Goal: Transaction & Acquisition: Purchase product/service

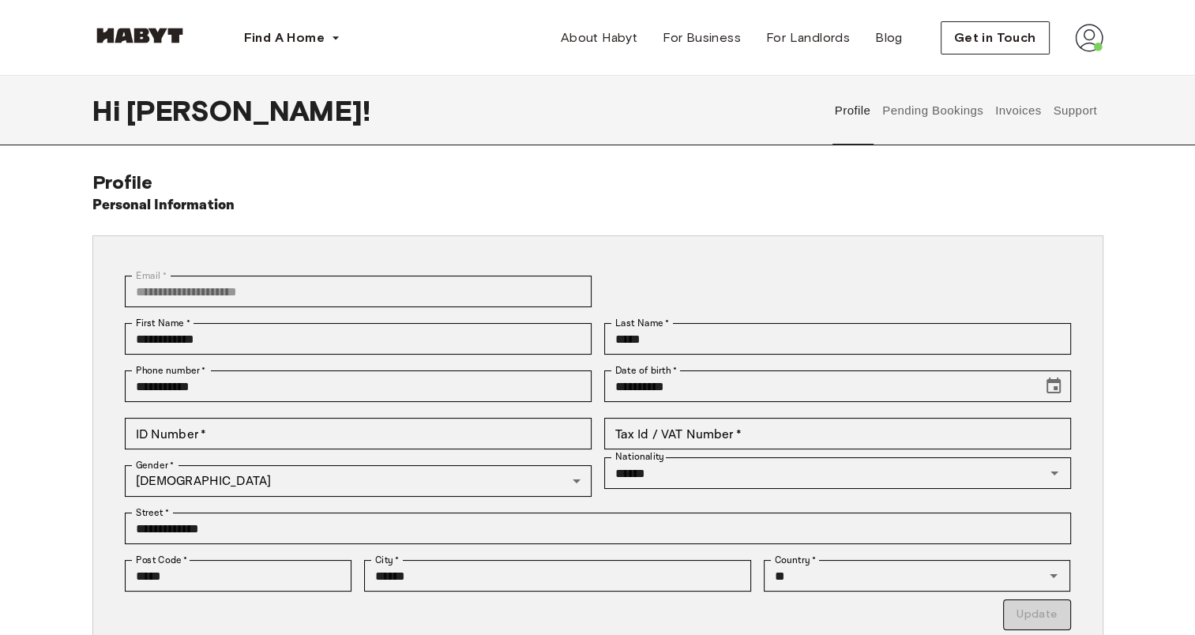
drag, startPoint x: 0, startPoint y: 0, endPoint x: 152, endPoint y: 25, distance: 153.7
click at [152, 25] on div at bounding box center [139, 38] width 95 height 53
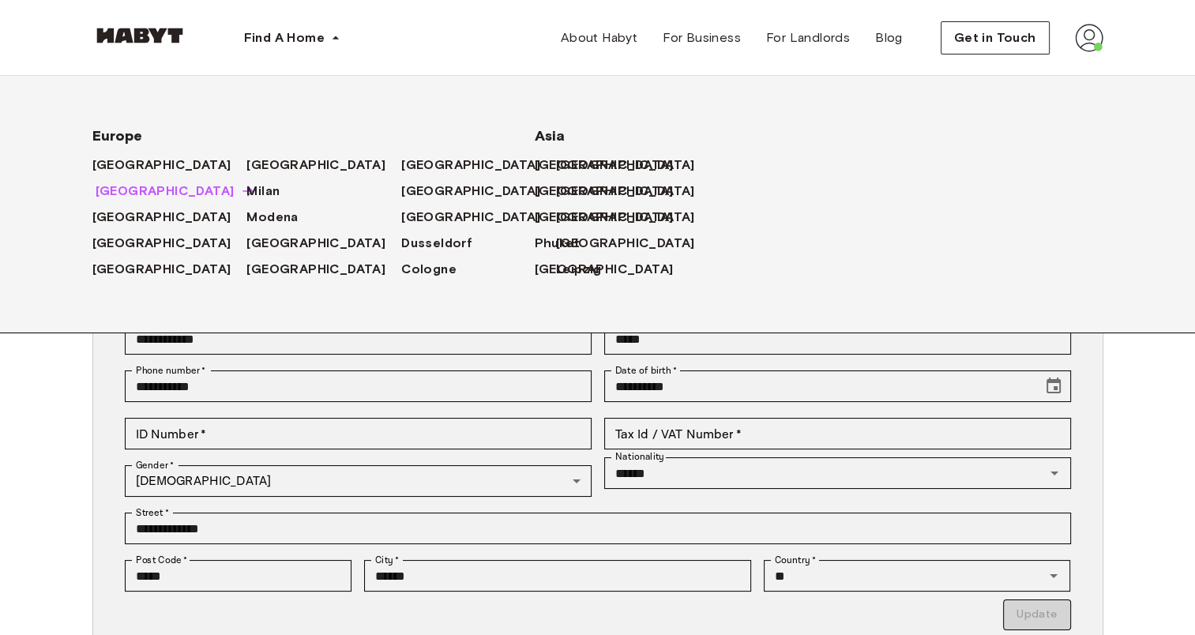
click at [130, 201] on span "[GEOGRAPHIC_DATA]" at bounding box center [165, 191] width 139 height 19
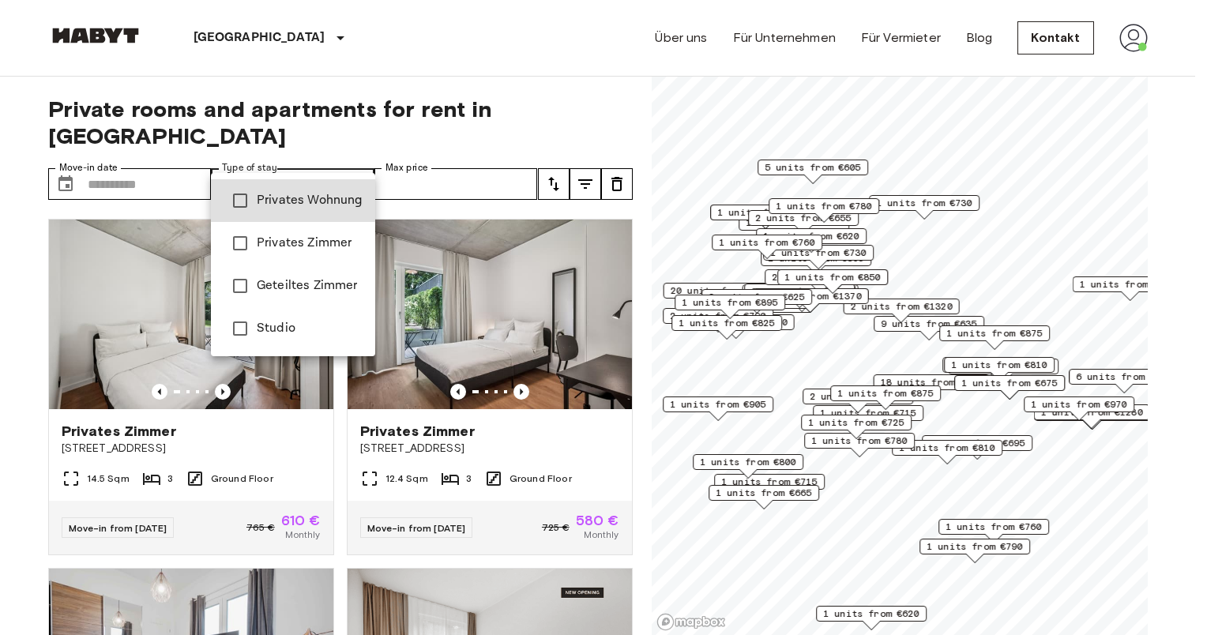
click at [319, 321] on span "Studio" at bounding box center [310, 328] width 106 height 19
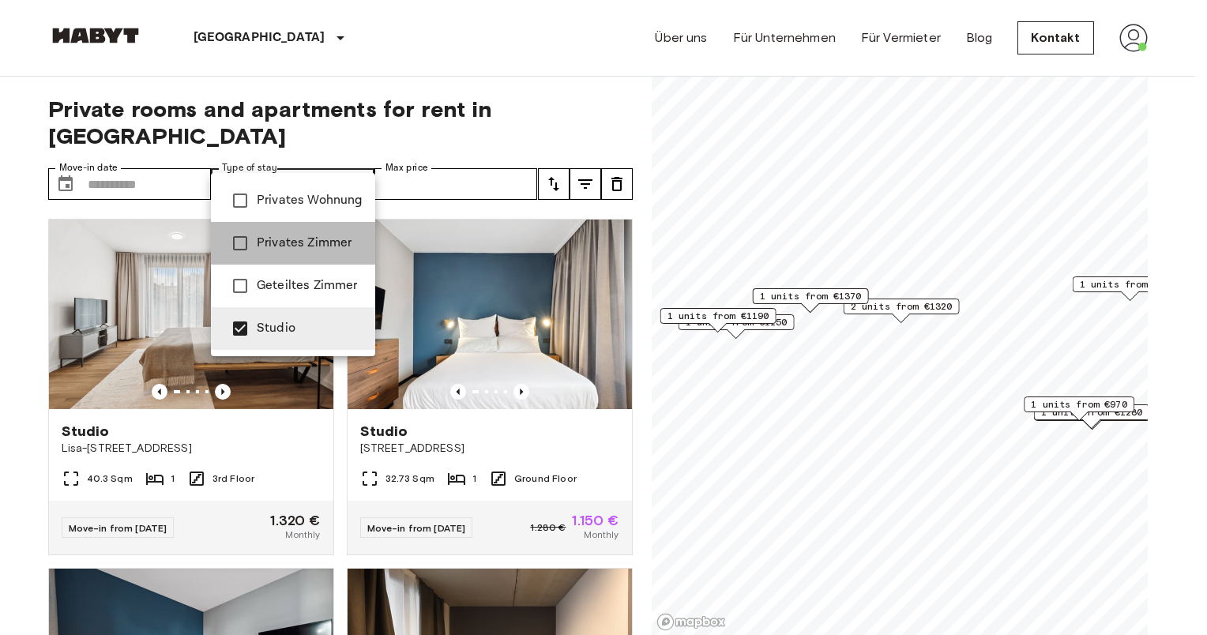
click at [317, 246] on span "Privates Zimmer" at bounding box center [310, 243] width 106 height 19
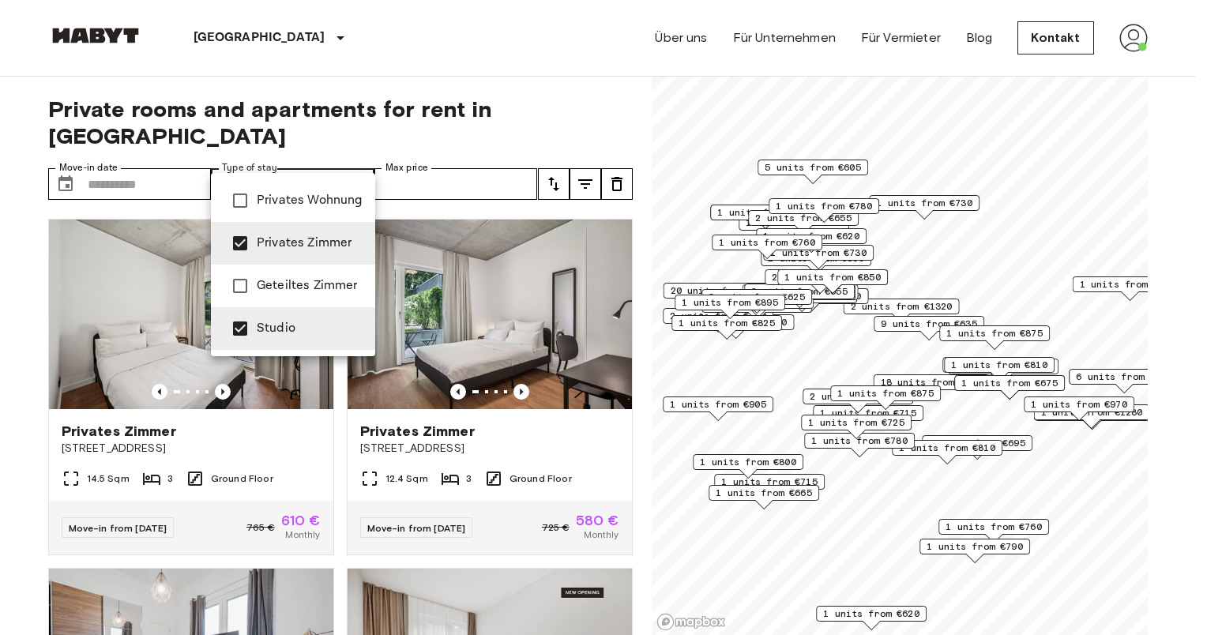
click at [327, 196] on span "Privates Wohnung" at bounding box center [310, 200] width 106 height 19
click at [307, 242] on span "Privates Zimmer" at bounding box center [310, 243] width 106 height 19
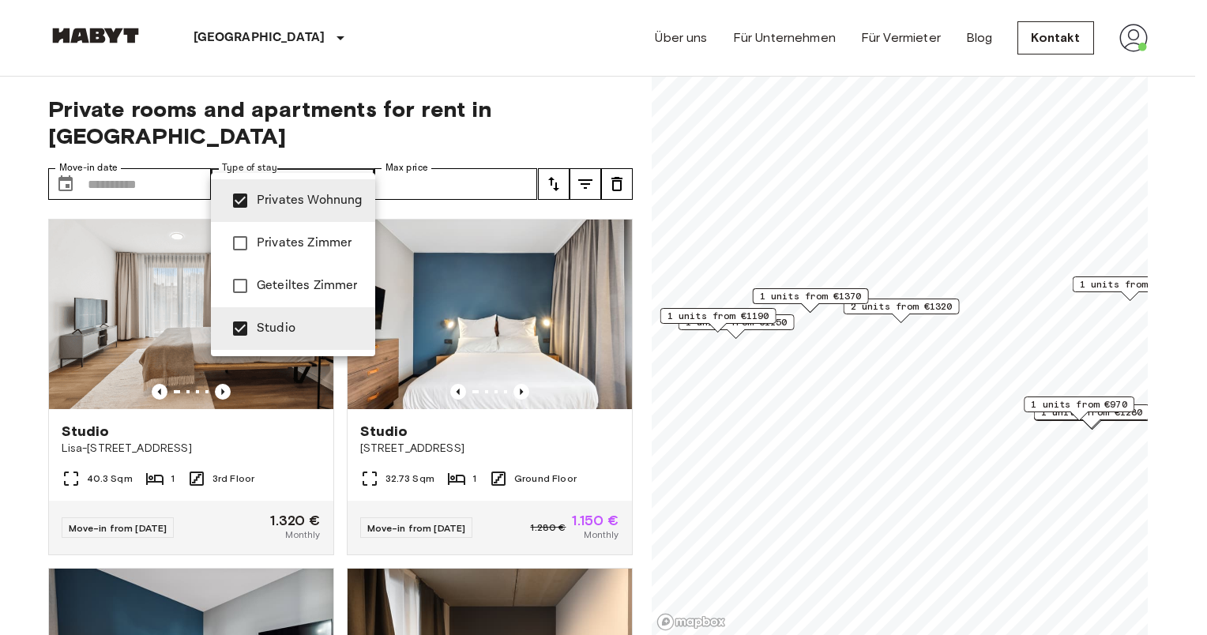
click at [550, 157] on div at bounding box center [603, 317] width 1207 height 635
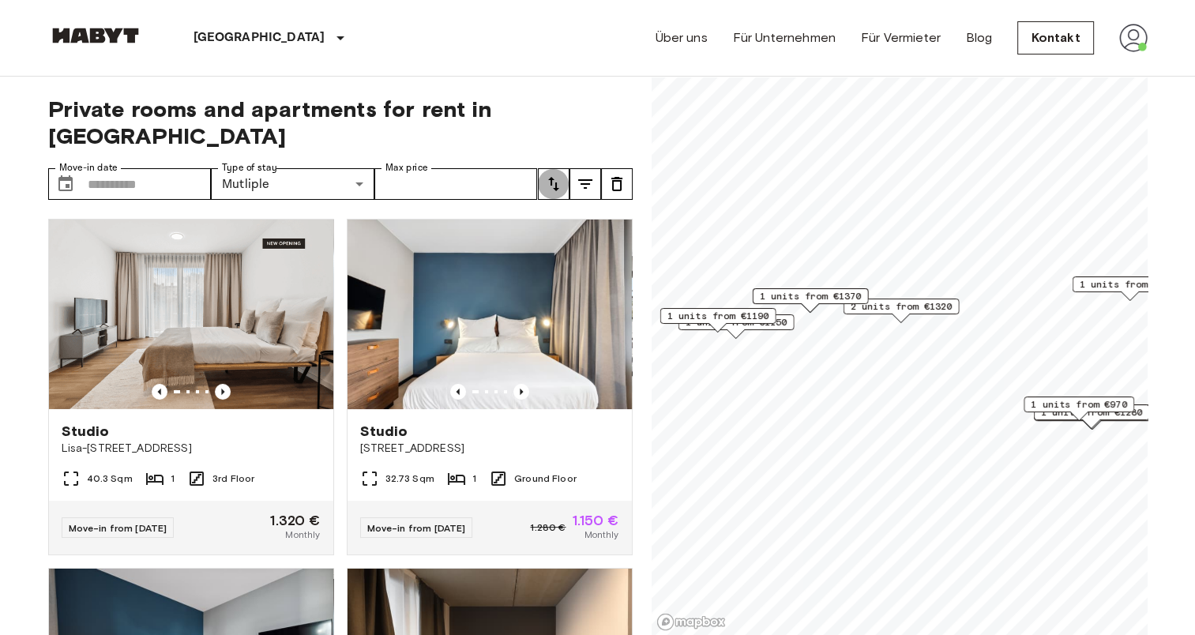
click at [550, 175] on icon "tune" at bounding box center [553, 184] width 19 height 19
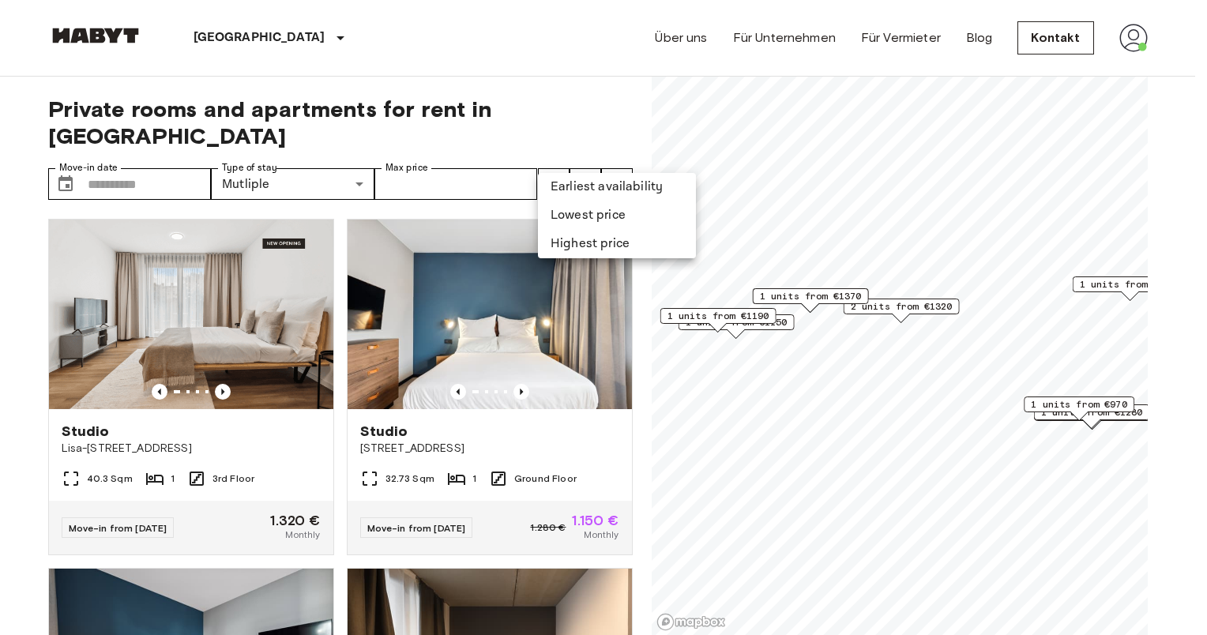
click at [543, 207] on li "Lowest price" at bounding box center [617, 215] width 158 height 28
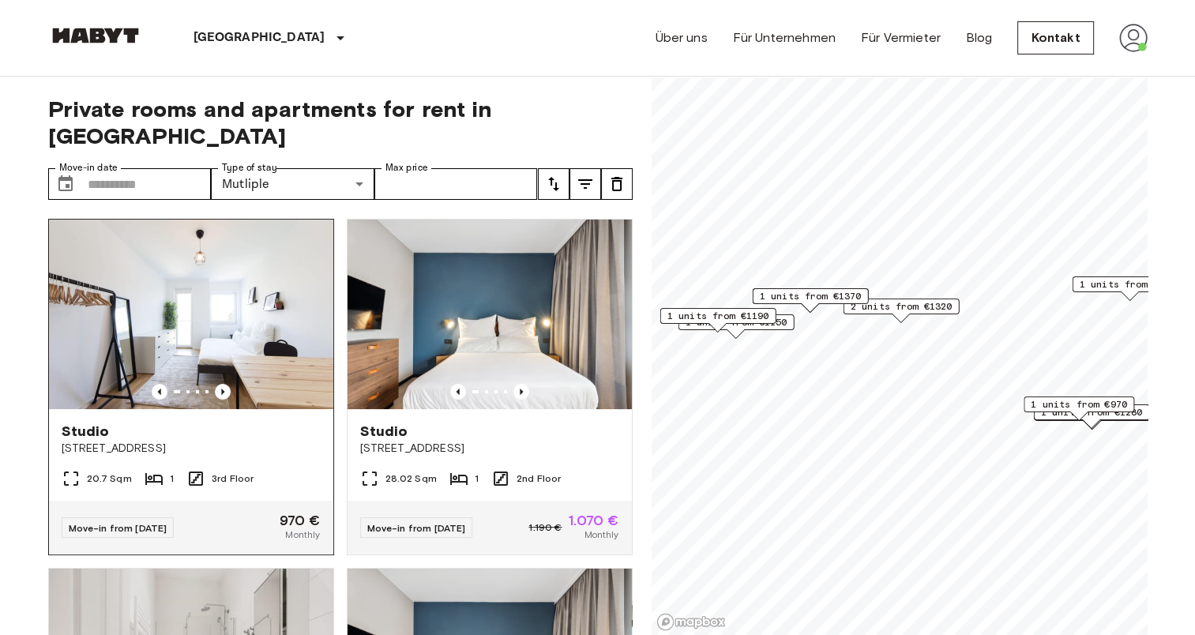
click at [261, 295] on img at bounding box center [191, 315] width 284 height 190
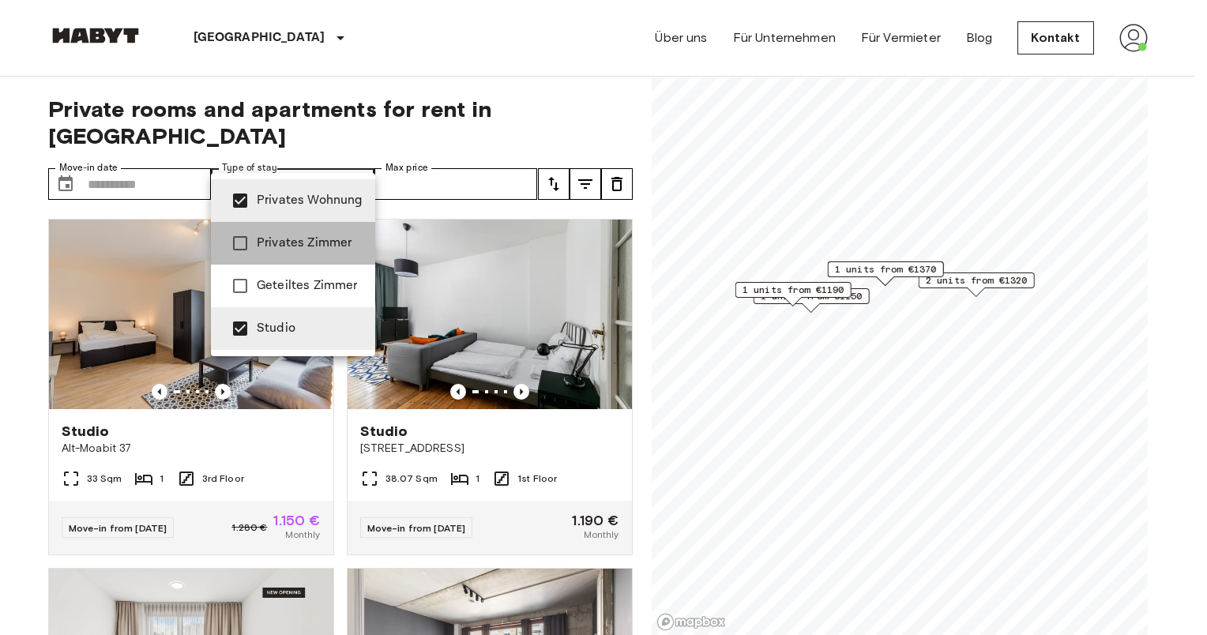
click at [322, 242] on span "Privates Zimmer" at bounding box center [310, 243] width 106 height 19
click at [329, 202] on span "Privates Wohnung" at bounding box center [310, 200] width 106 height 19
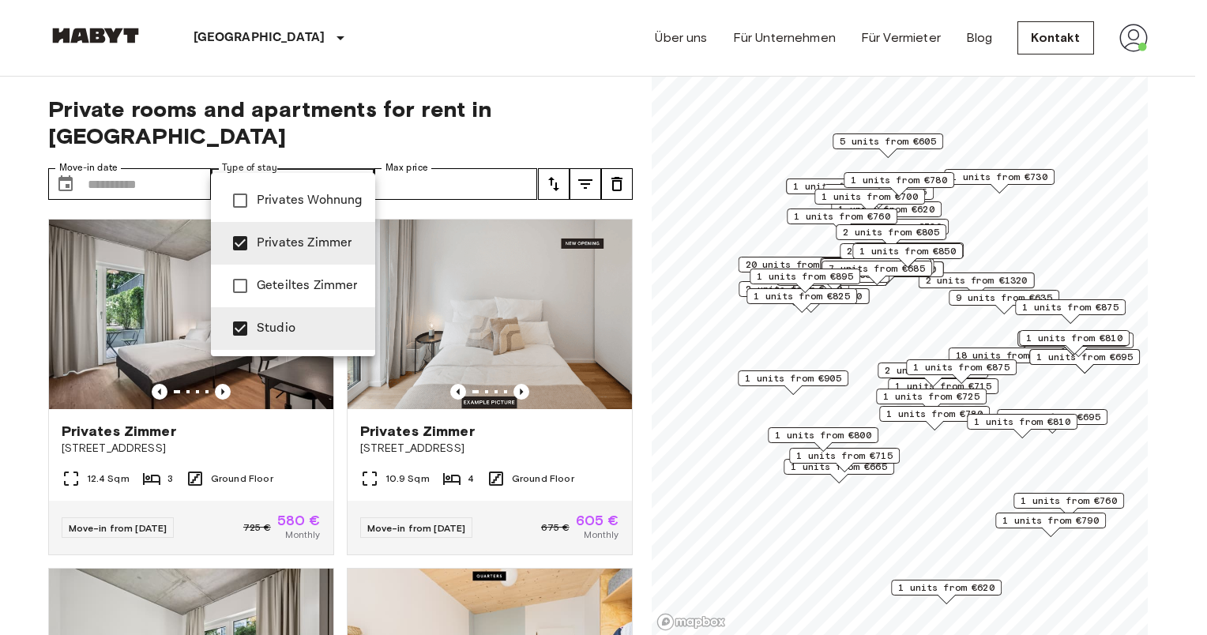
click at [300, 342] on li "Studio" at bounding box center [293, 328] width 164 height 43
type input "**********"
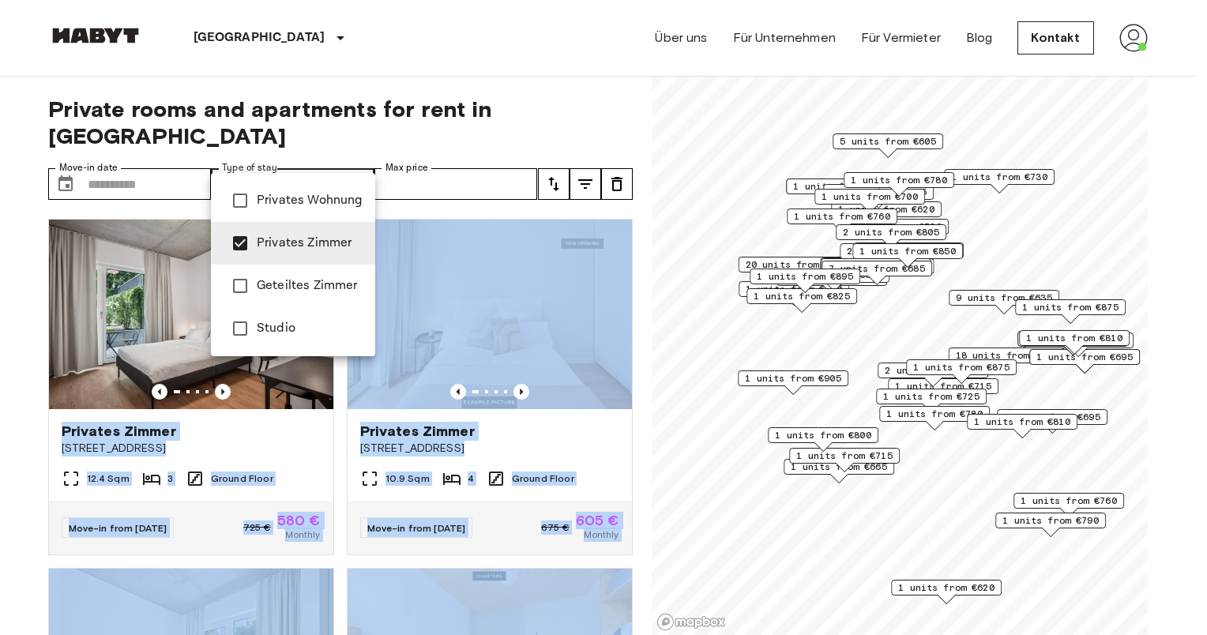
click at [541, 167] on div at bounding box center [603, 317] width 1207 height 635
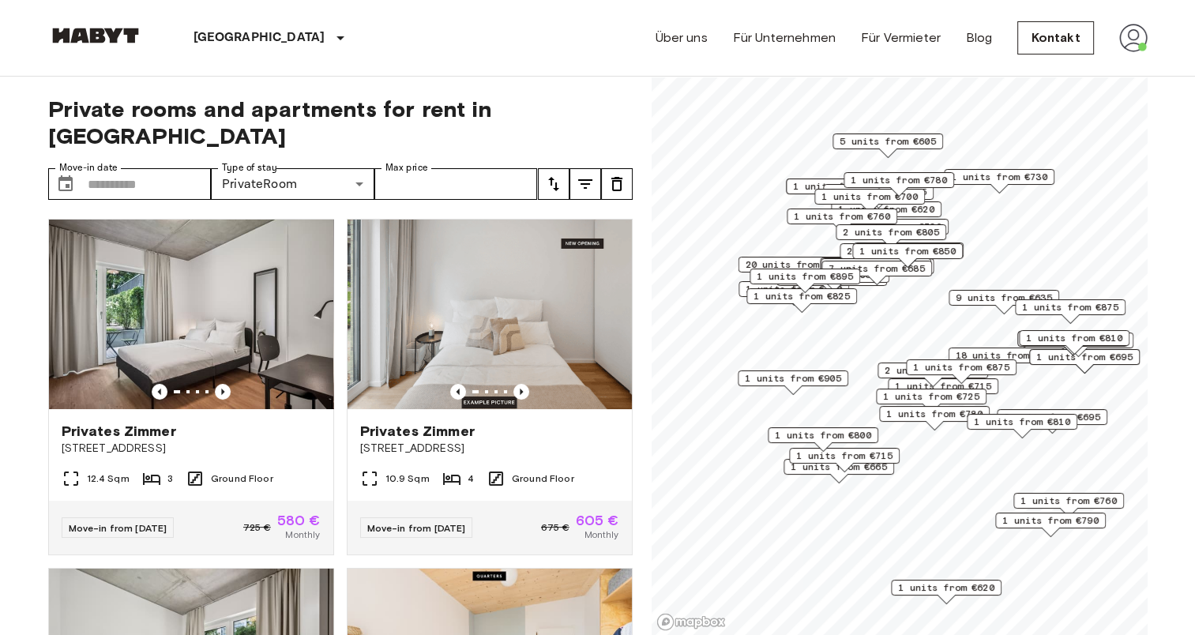
click at [552, 168] on button "tune" at bounding box center [554, 184] width 32 height 32
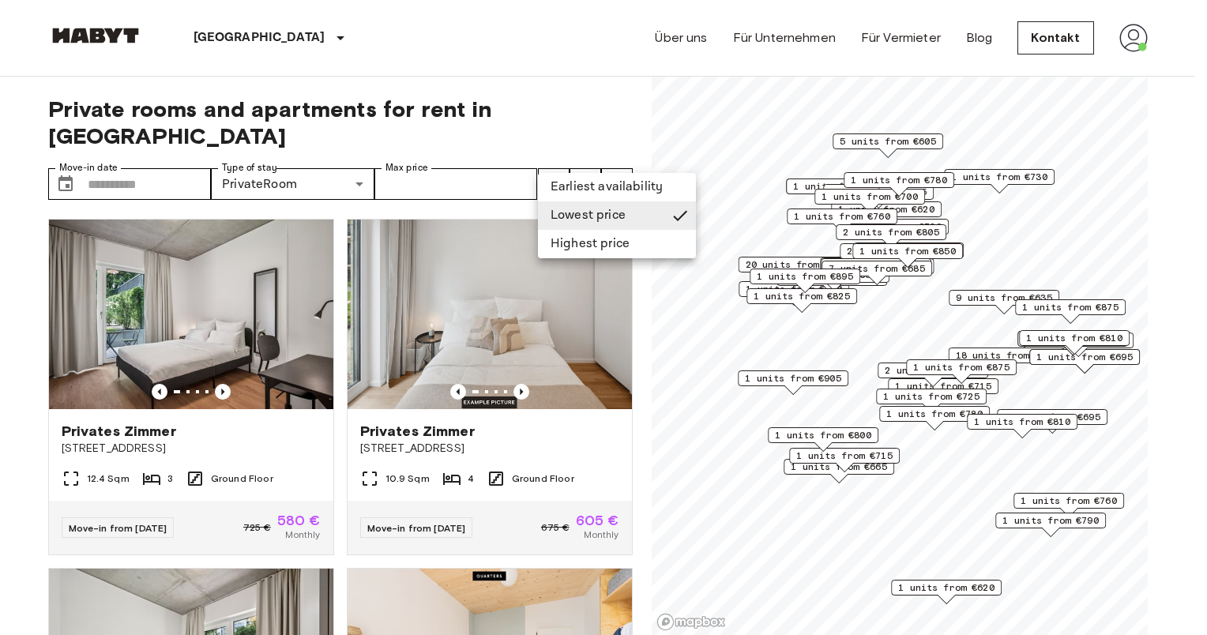
click at [584, 219] on li "Lowest price" at bounding box center [617, 215] width 158 height 28
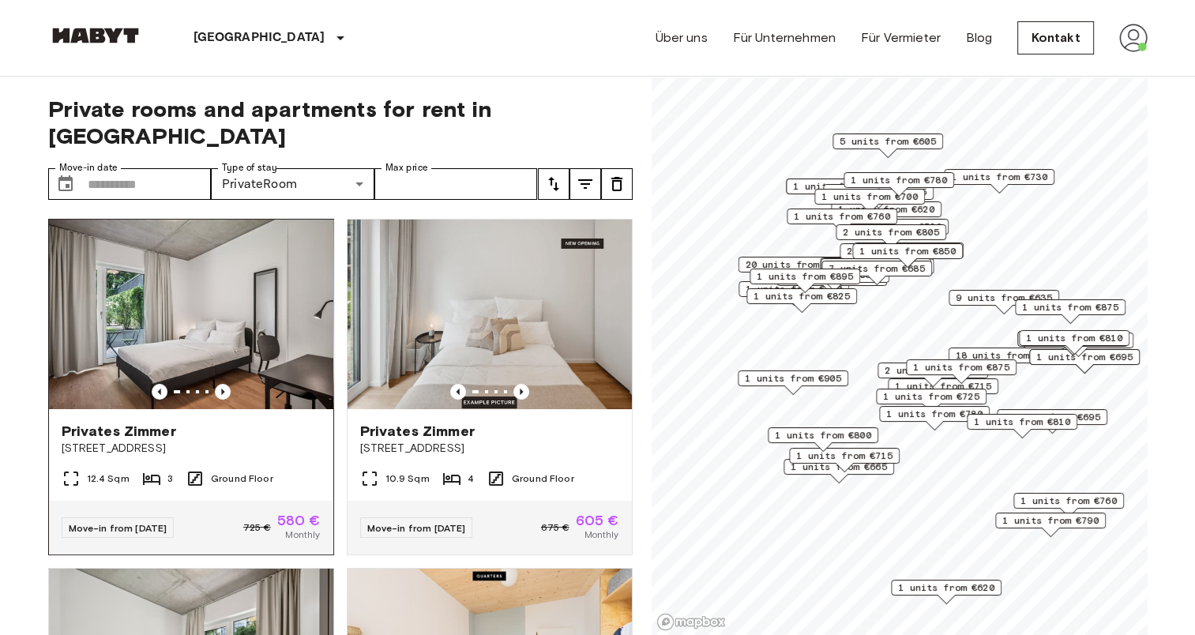
click at [277, 377] on img at bounding box center [191, 315] width 284 height 190
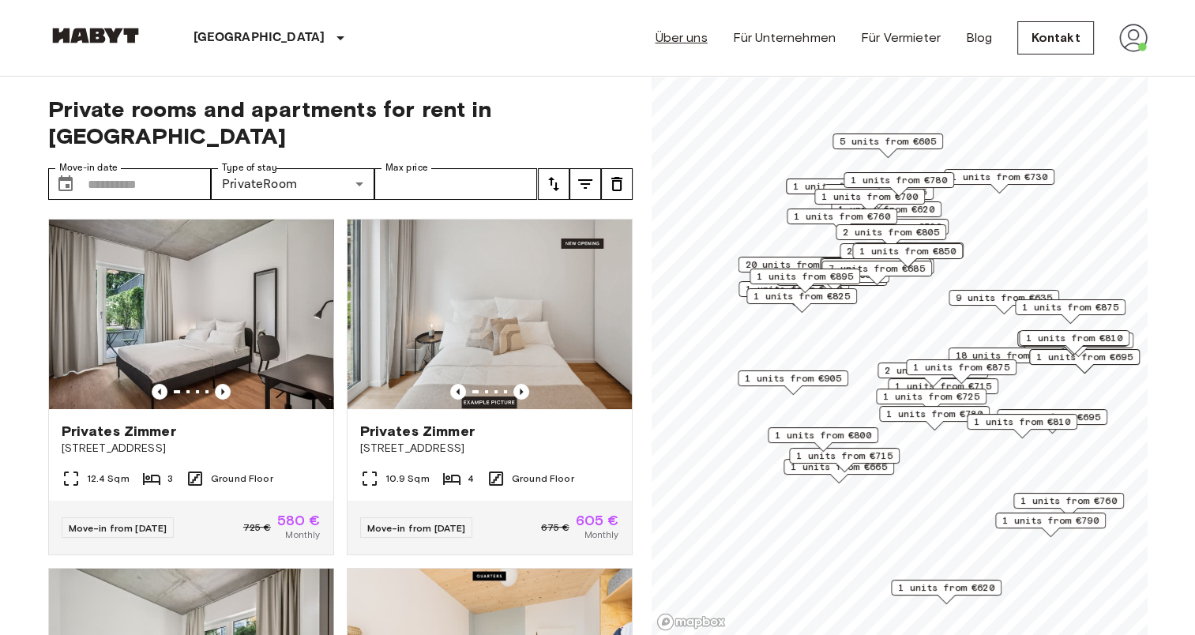
click at [677, 35] on link "Über uns" at bounding box center [681, 37] width 52 height 19
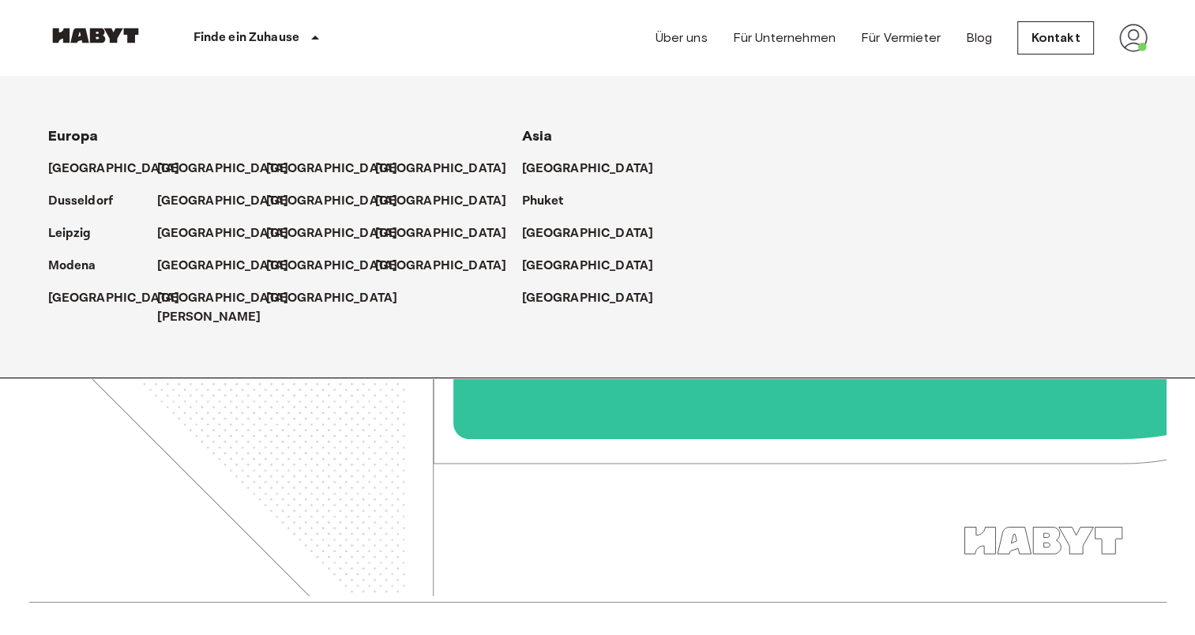
click at [228, 61] on div "Finde ein Zuhause" at bounding box center [259, 38] width 233 height 76
click at [161, 47] on div "Finde ein Zuhause" at bounding box center [259, 38] width 233 height 76
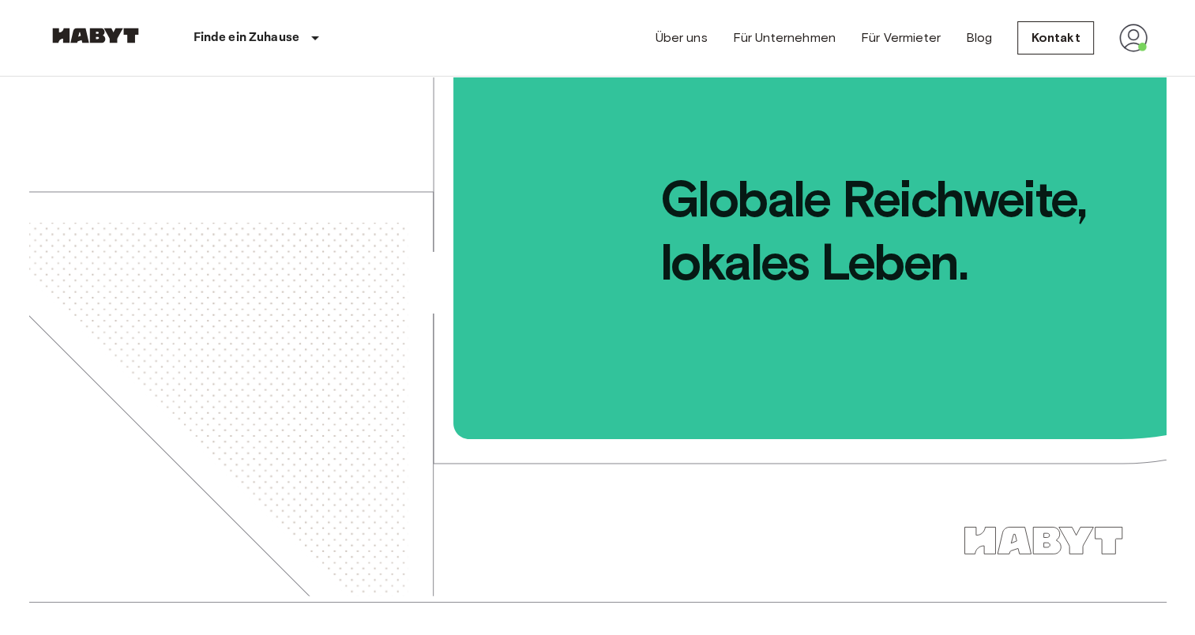
click at [229, 28] on p "Finde ein Zuhause" at bounding box center [246, 37] width 107 height 19
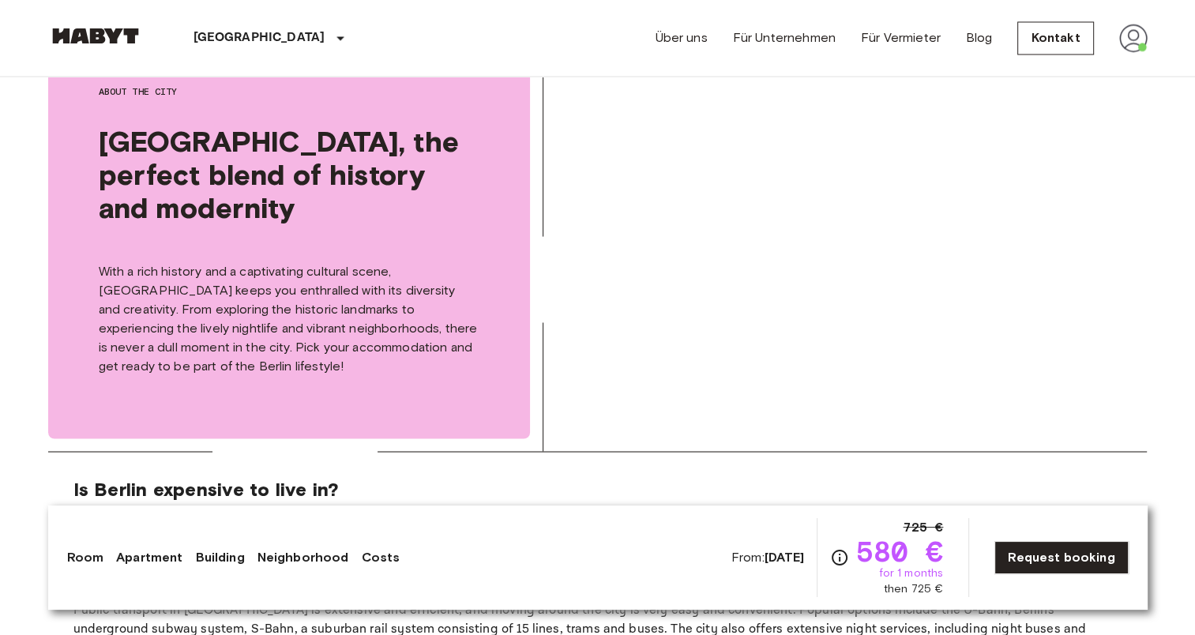
scroll to position [3159, 0]
